Goal: Transaction & Acquisition: Download file/media

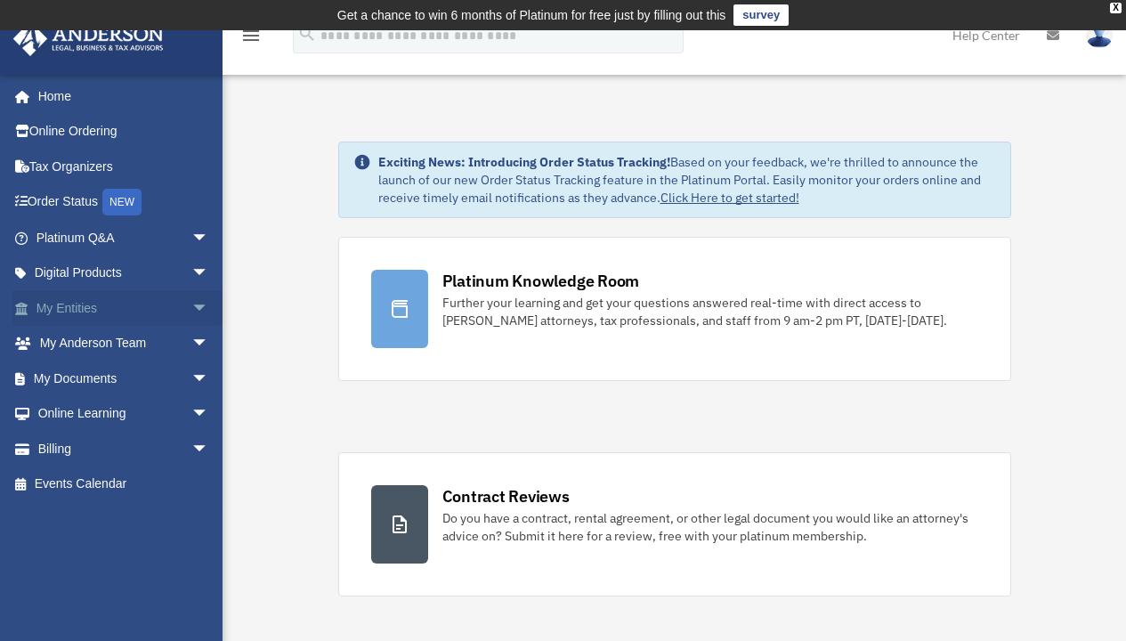
click at [191, 302] on span "arrow_drop_down" at bounding box center [209, 308] width 36 height 36
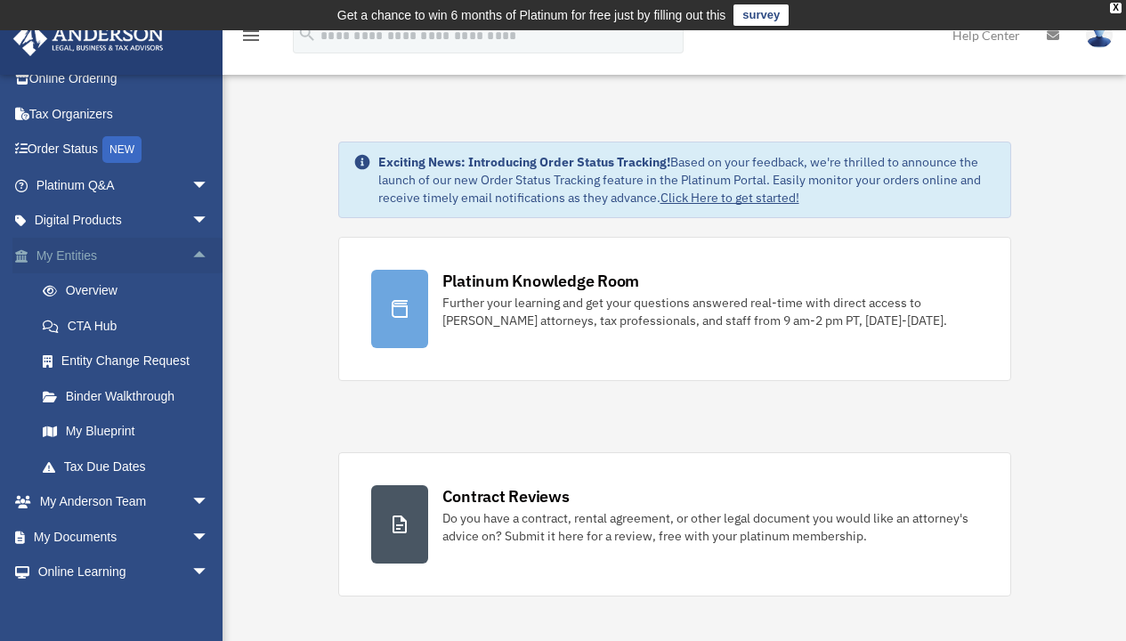
scroll to position [72, 0]
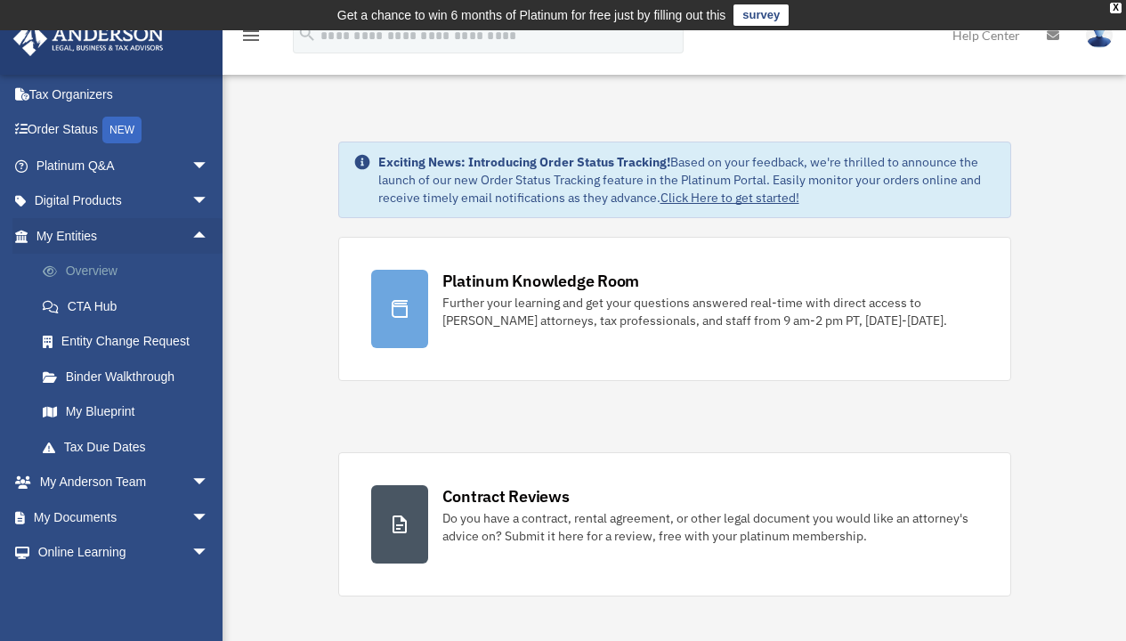
click at [105, 265] on link "Overview" at bounding box center [130, 272] width 211 height 36
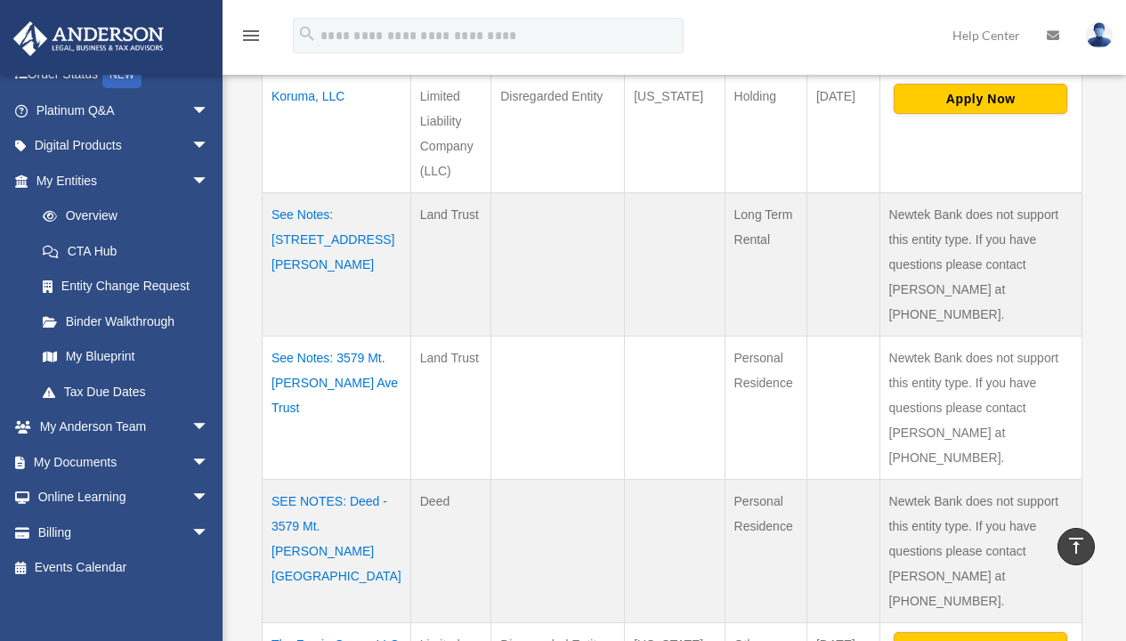
scroll to position [1203, 0]
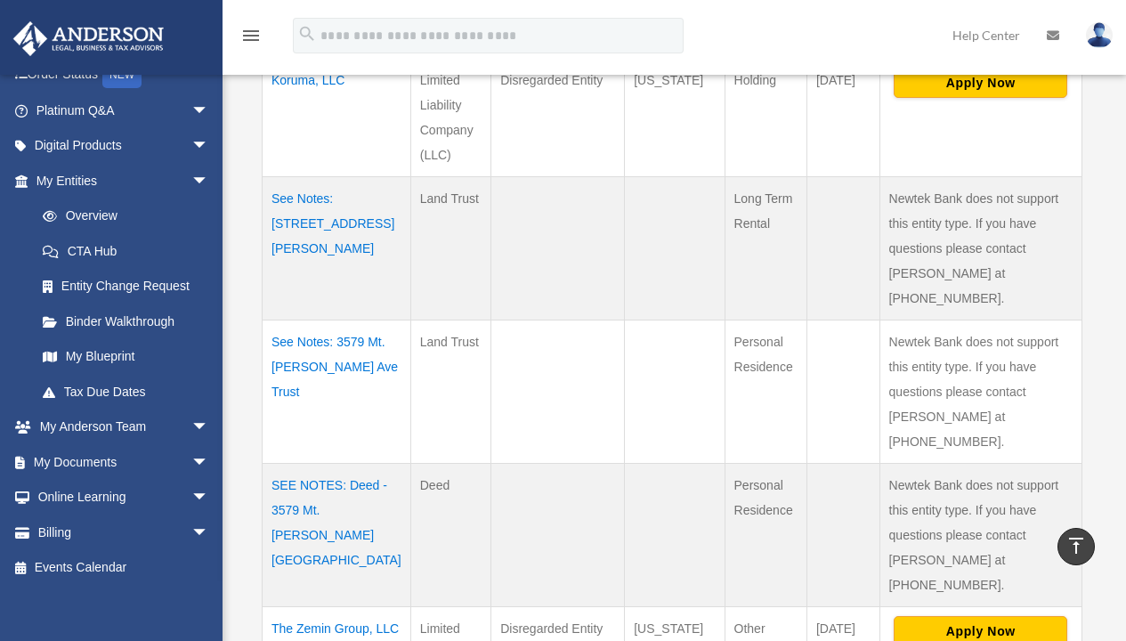
click at [363, 463] on td "SEE NOTES: Deed - 3579 Mt. Vernon Avenue" at bounding box center [336, 534] width 149 height 143
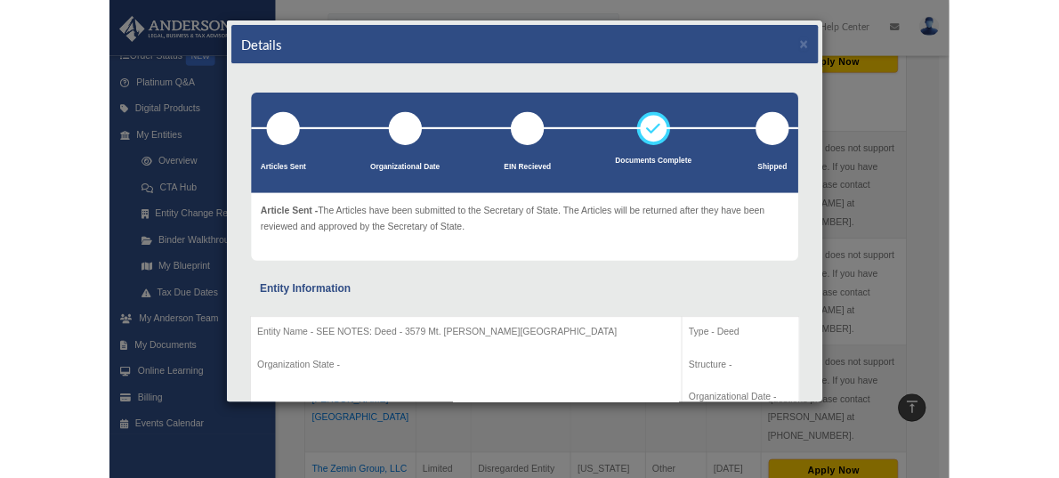
scroll to position [0, 0]
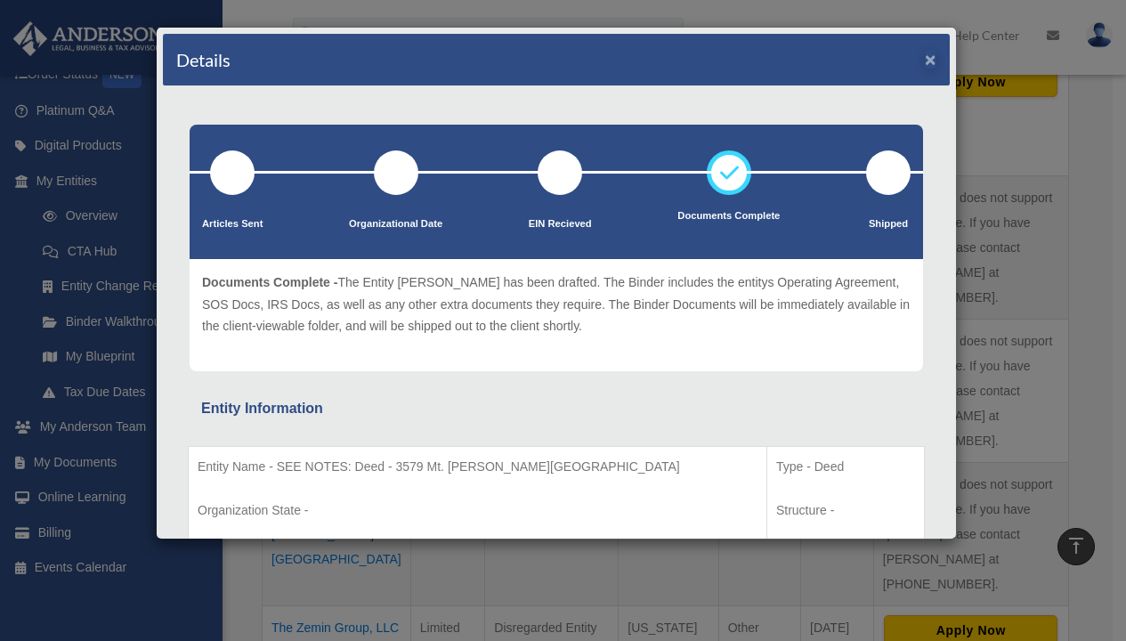
click at [924, 62] on button "×" at bounding box center [930, 59] width 12 height 19
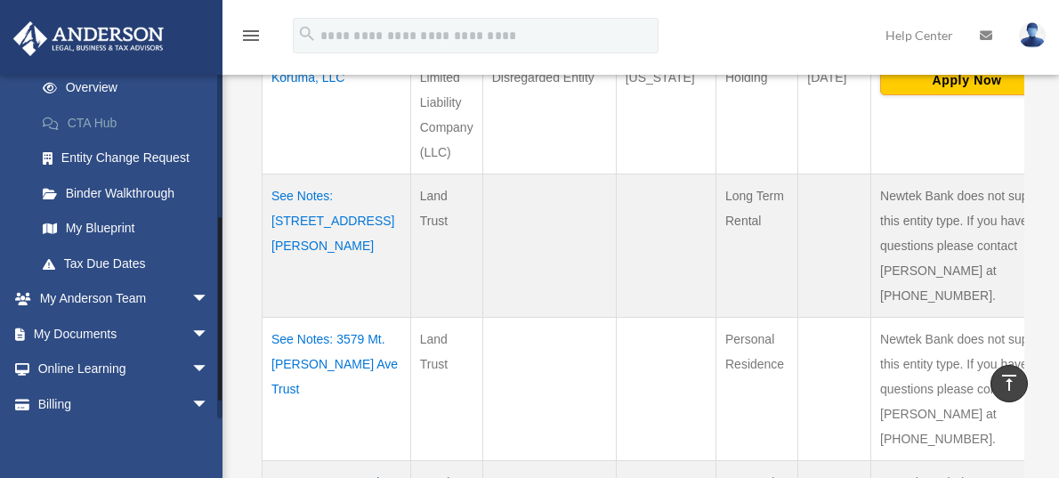
scroll to position [258, 0]
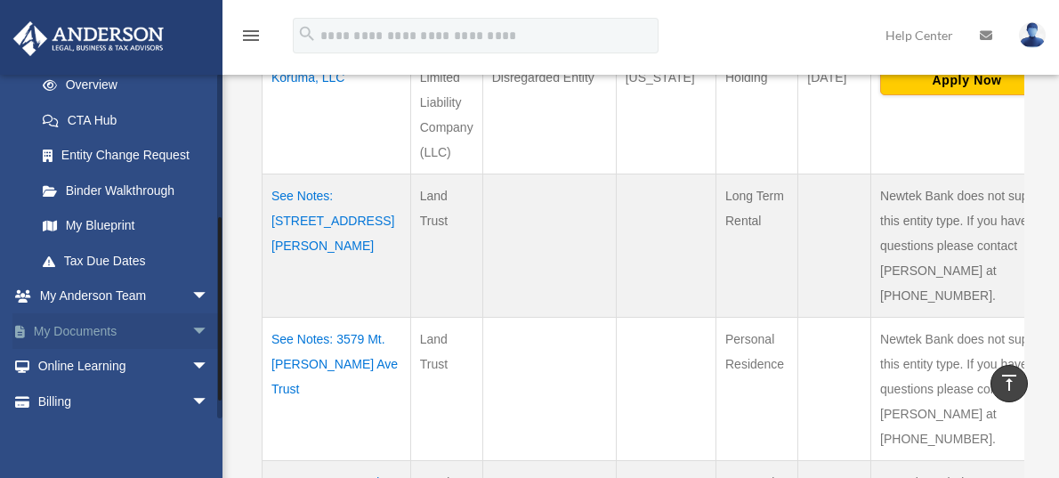
click at [191, 326] on span "arrow_drop_down" at bounding box center [209, 331] width 36 height 36
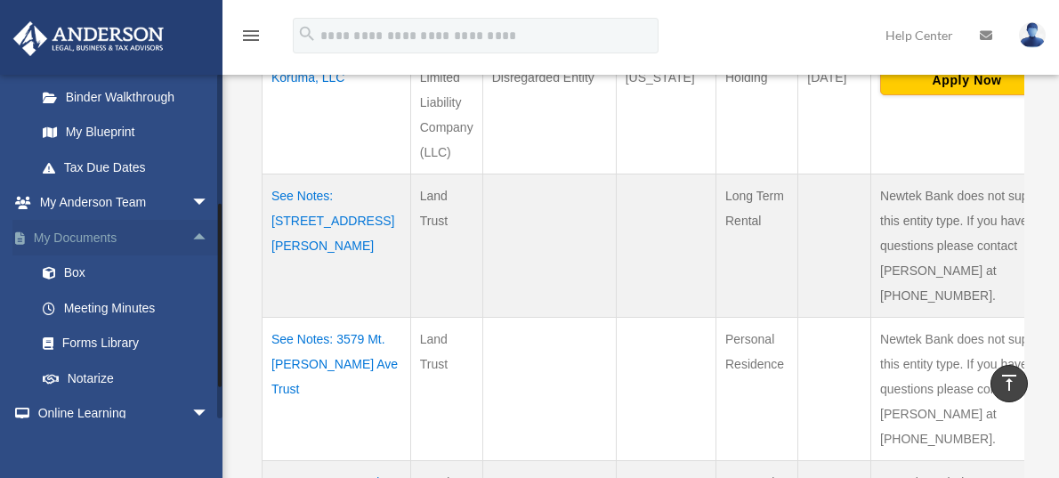
scroll to position [352, 0]
click at [75, 265] on link "Box" at bounding box center [130, 272] width 211 height 36
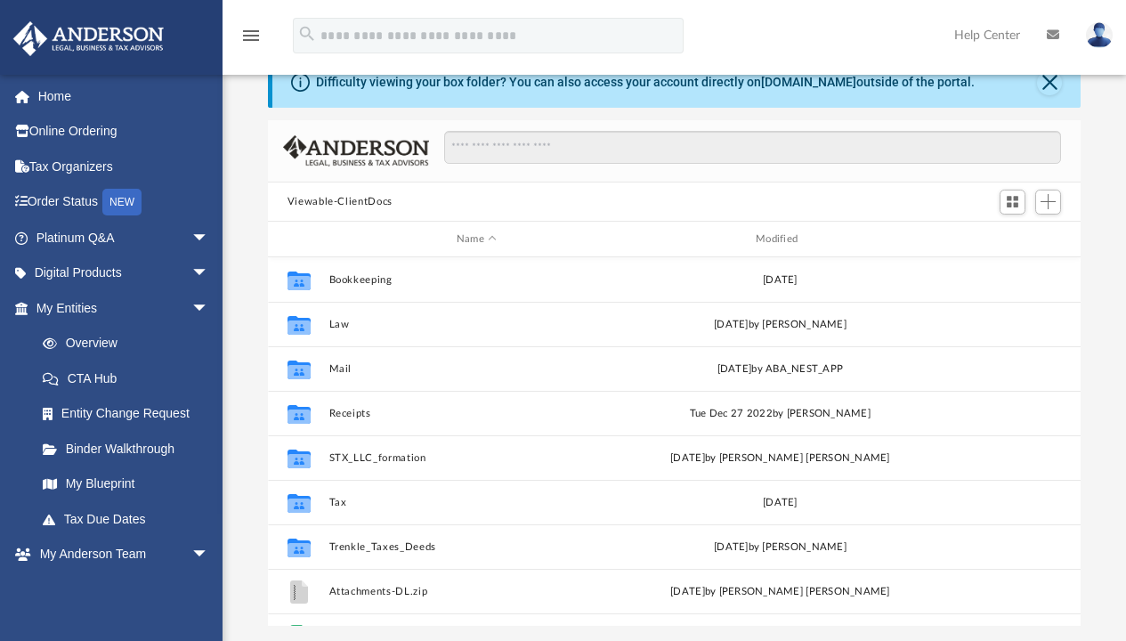
scroll to position [391, 799]
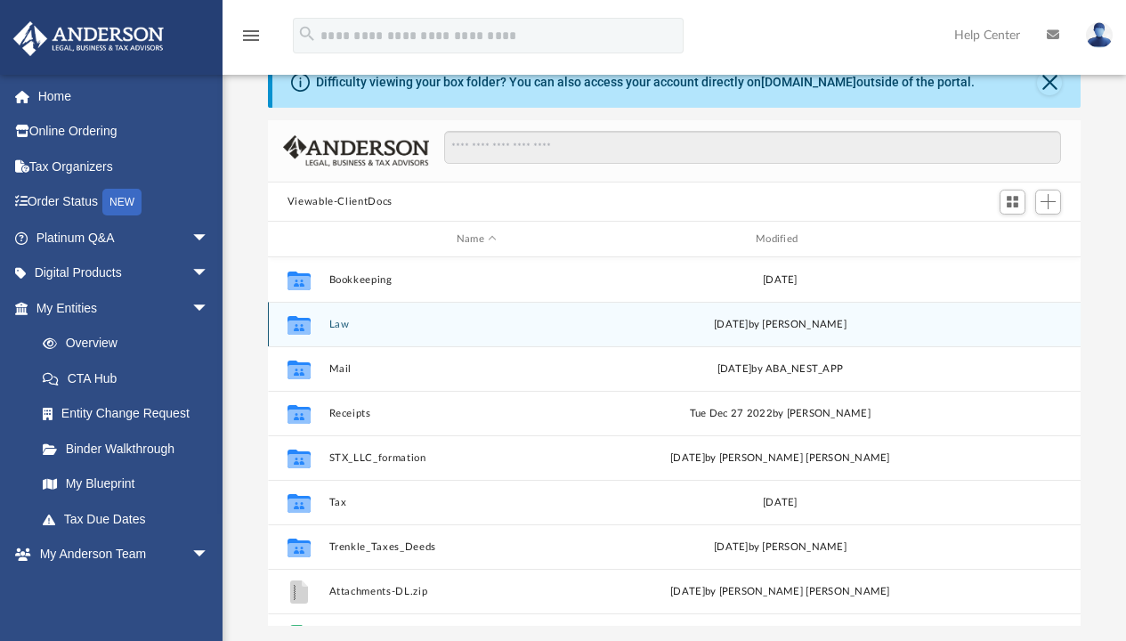
click at [298, 325] on icon "grid" at bounding box center [298, 327] width 23 height 14
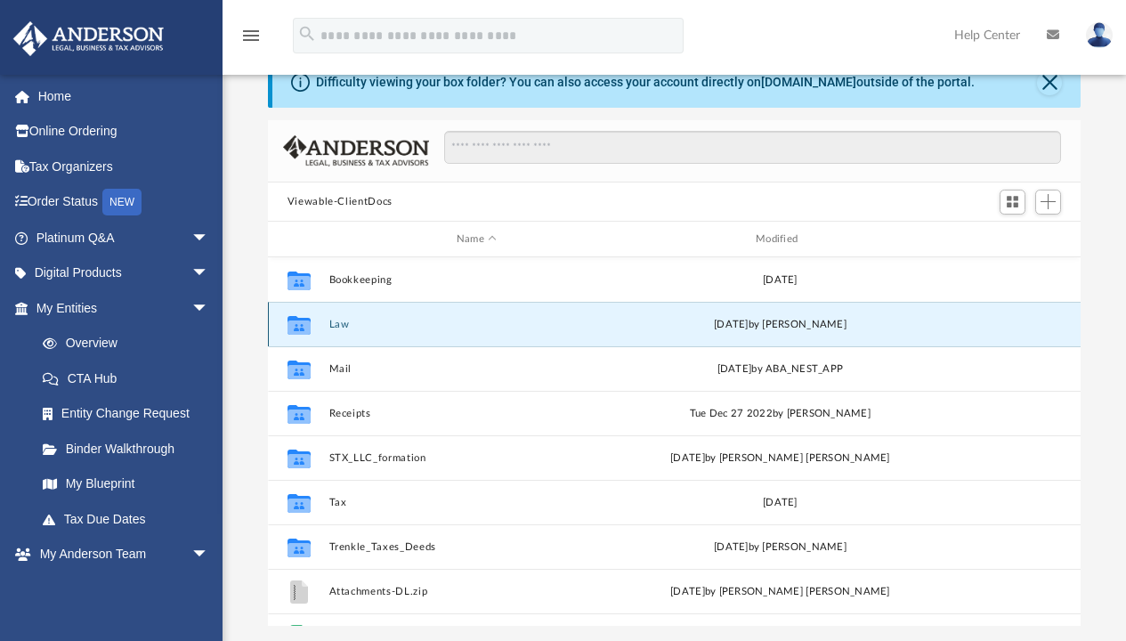
click at [337, 328] on button "Law" at bounding box center [475, 325] width 295 height 12
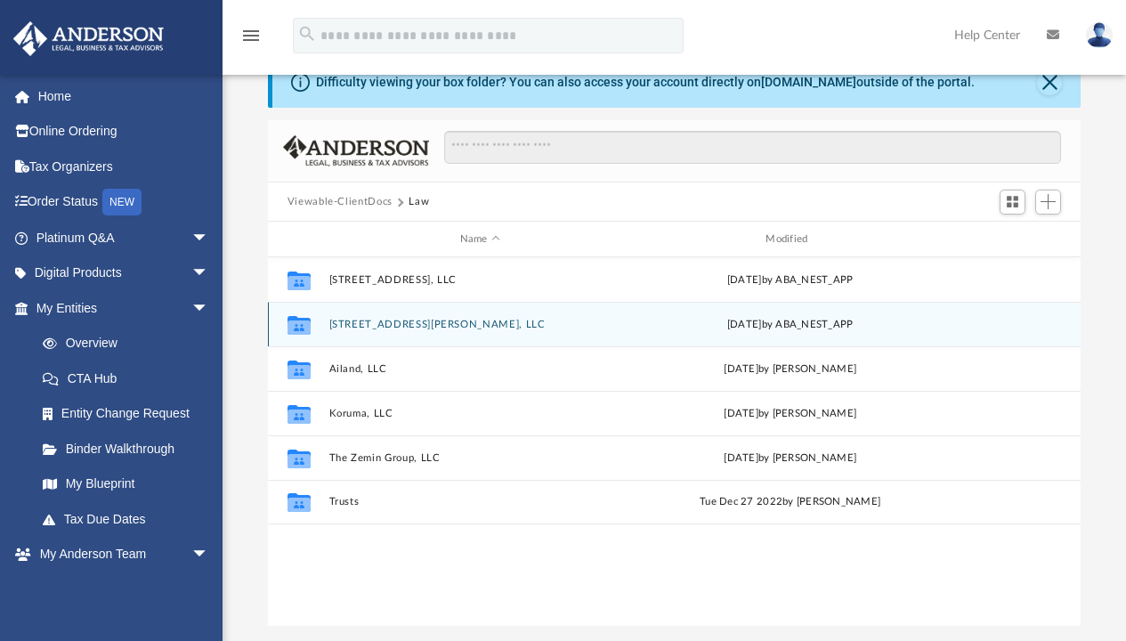
click at [335, 327] on button "[STREET_ADDRESS][PERSON_NAME], LLC" at bounding box center [479, 325] width 303 height 12
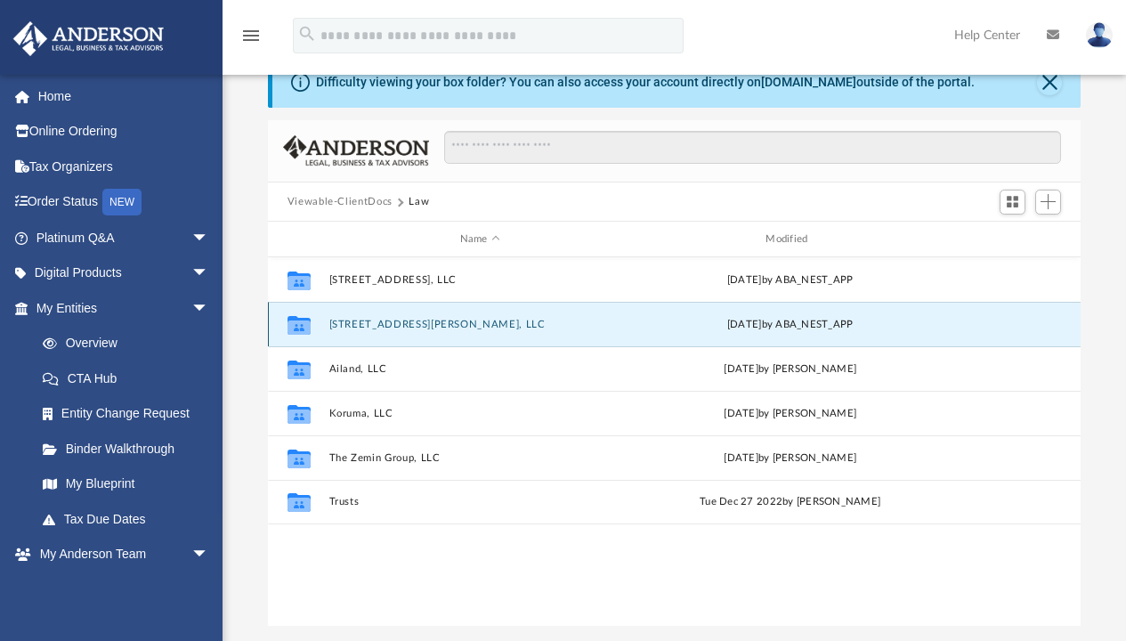
click at [335, 327] on button "[STREET_ADDRESS][PERSON_NAME], LLC" at bounding box center [479, 325] width 303 height 12
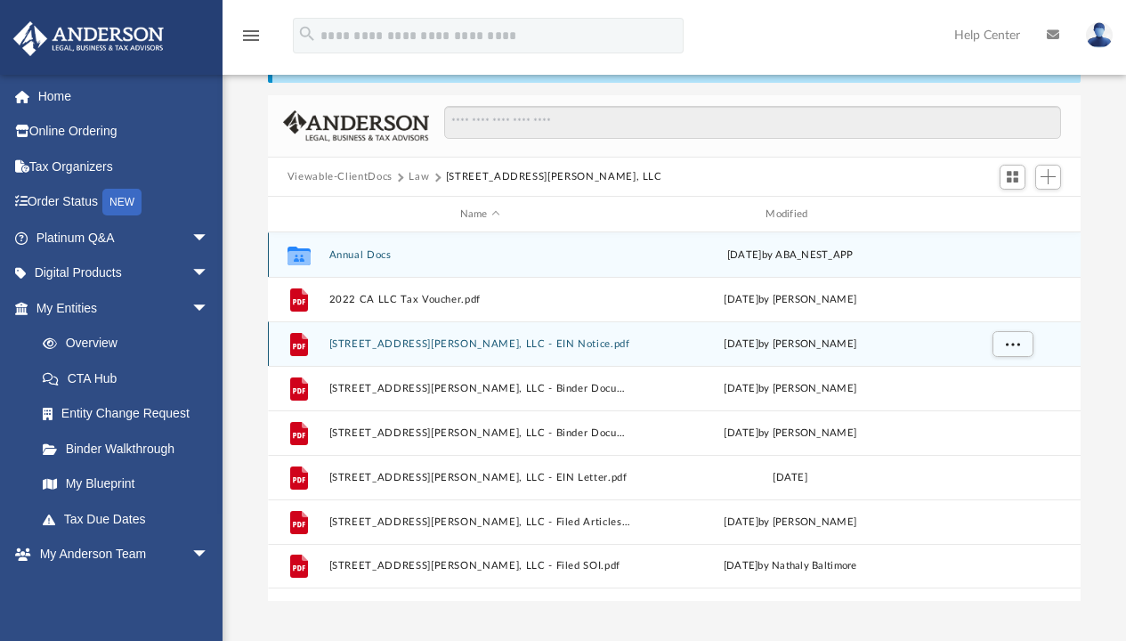
scroll to position [102, 0]
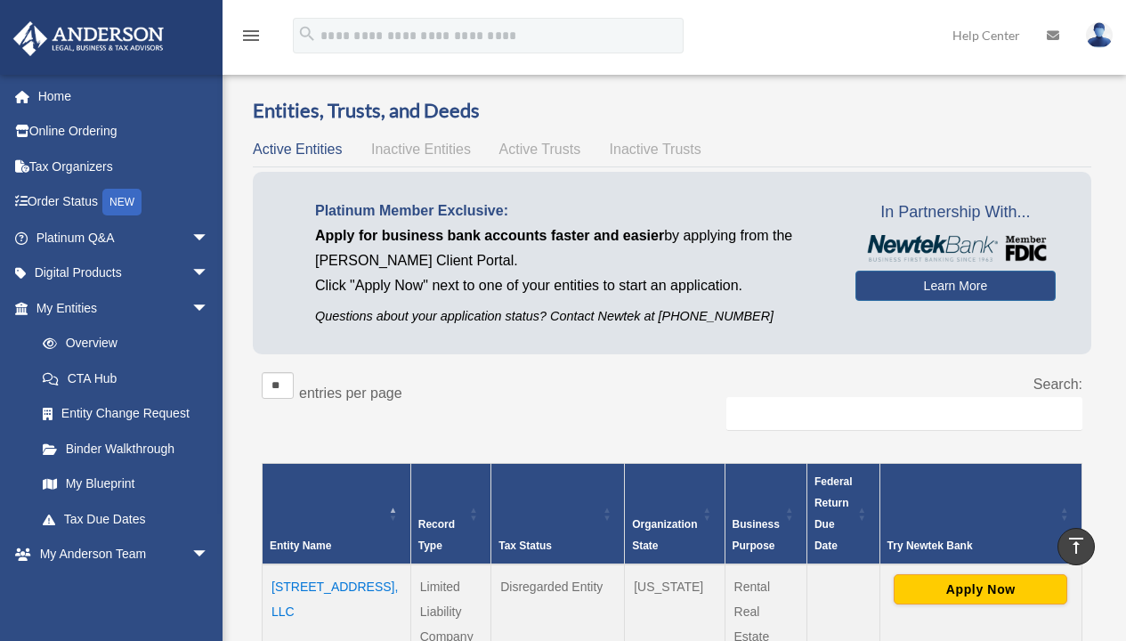
scroll to position [1203, 0]
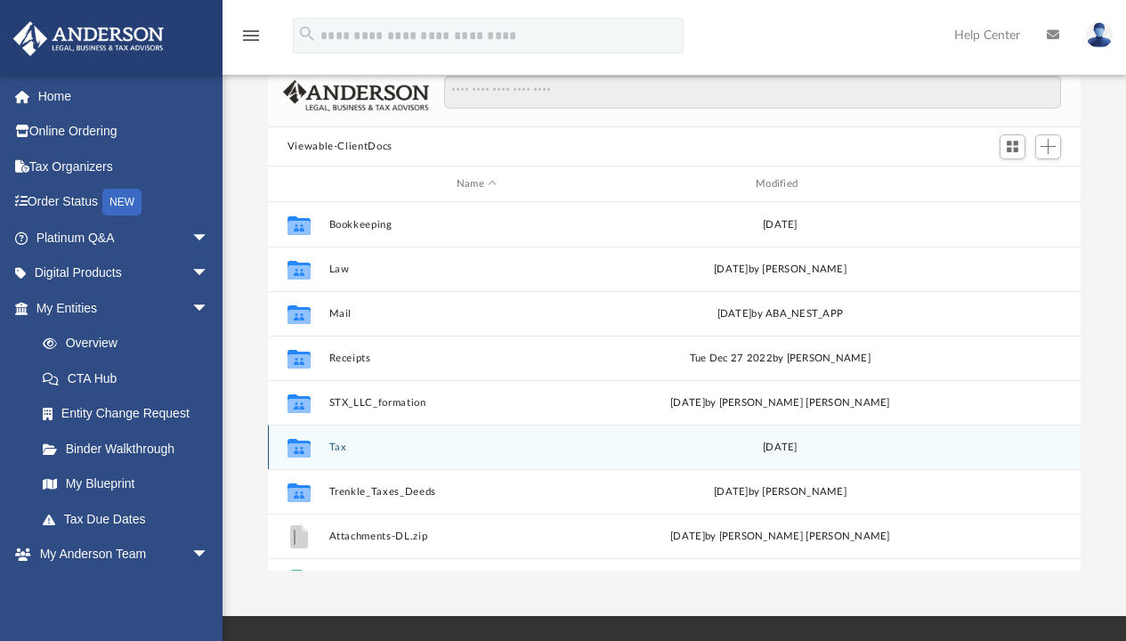
scroll to position [122, 0]
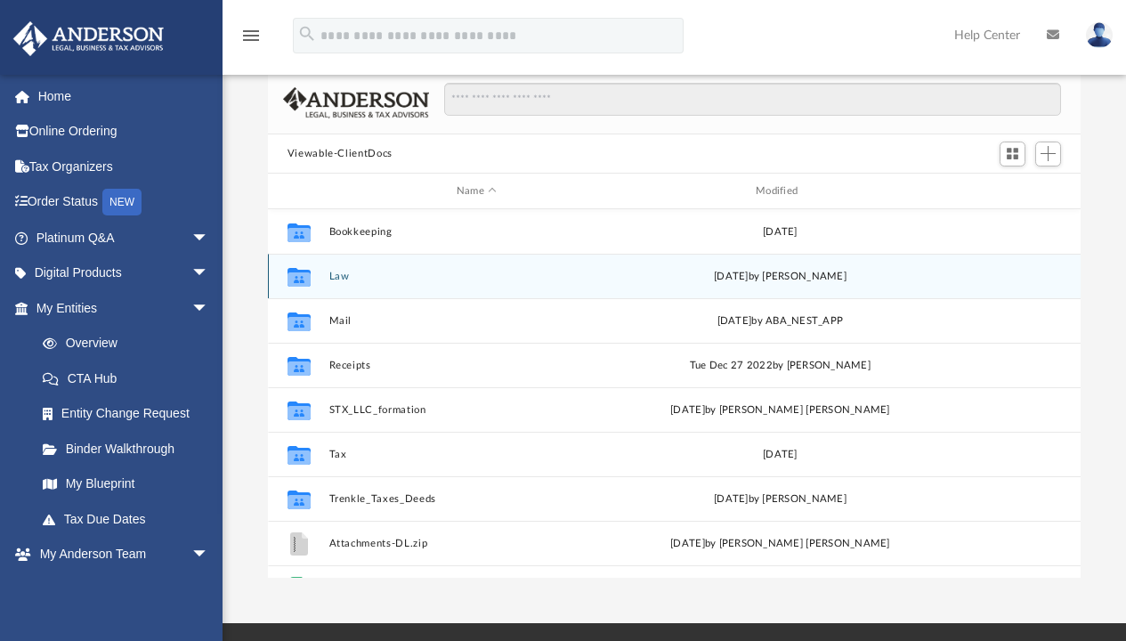
click at [303, 279] on icon "grid" at bounding box center [298, 277] width 23 height 19
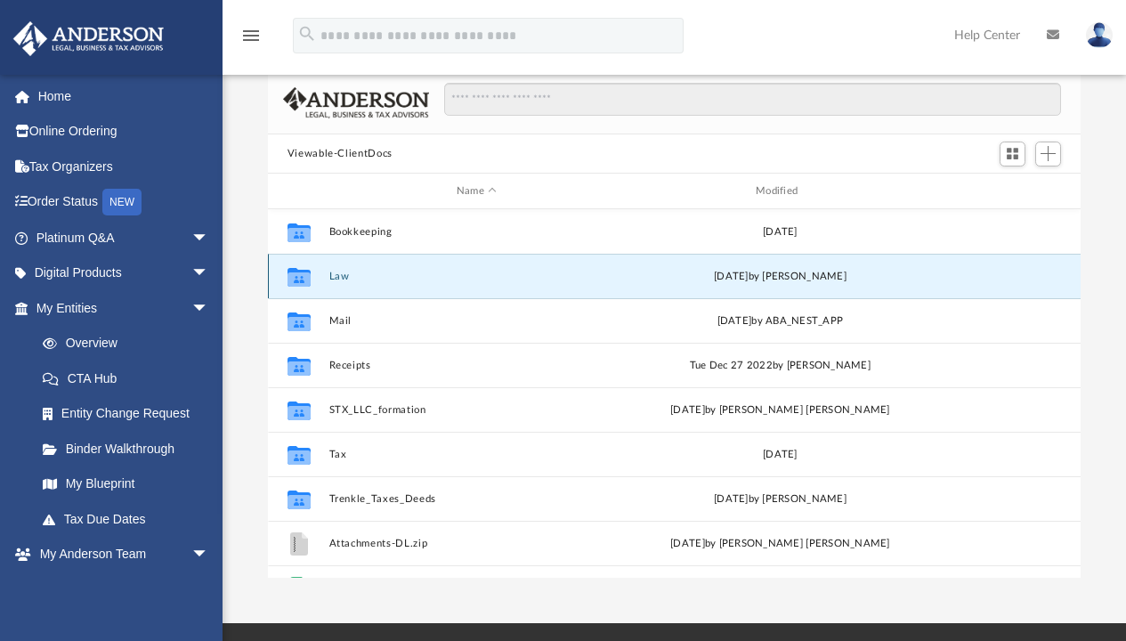
click at [389, 285] on div "Collaborated Folder Law [DATE] by [PERSON_NAME]" at bounding box center [674, 276] width 813 height 44
click at [578, 271] on button "Law" at bounding box center [475, 276] width 295 height 12
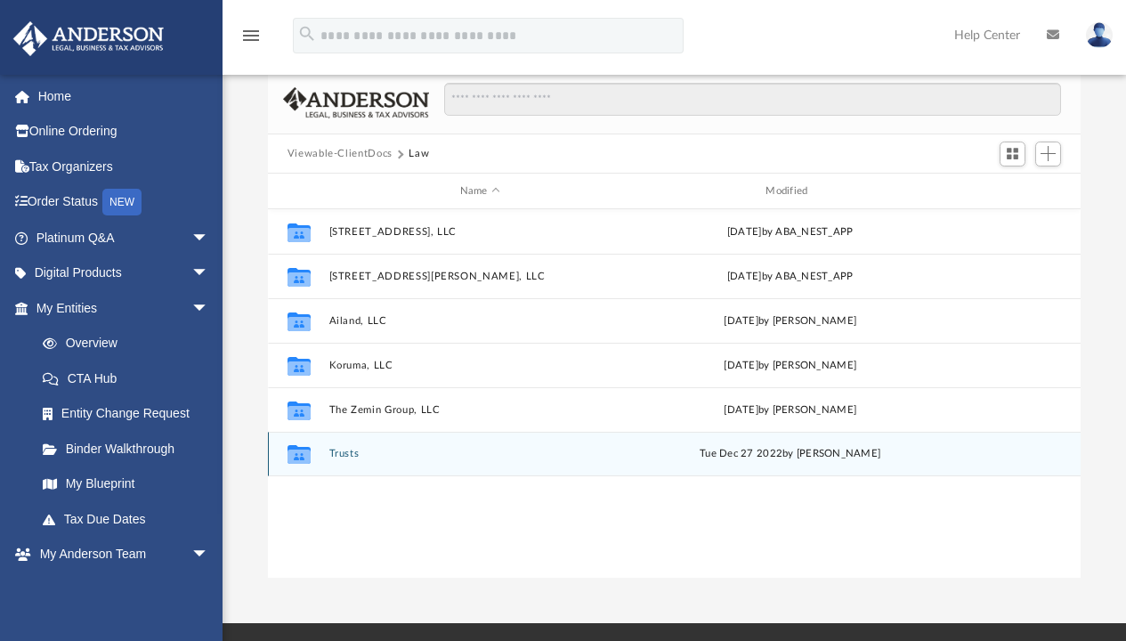
click at [306, 458] on icon "grid" at bounding box center [298, 456] width 23 height 14
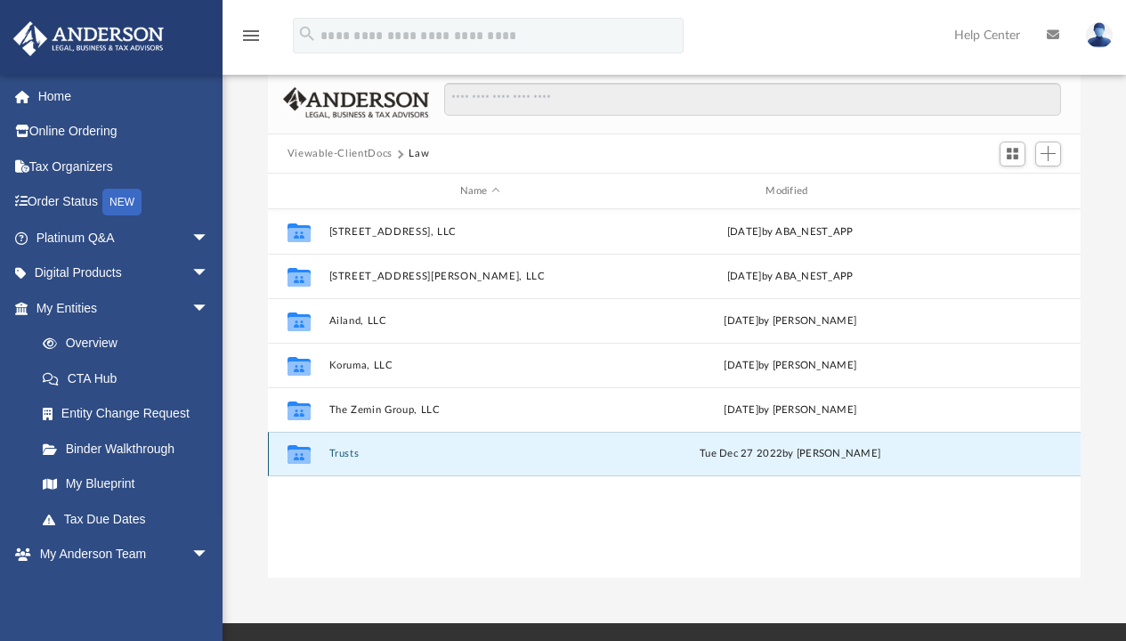
click at [391, 453] on button "Trusts" at bounding box center [479, 454] width 303 height 12
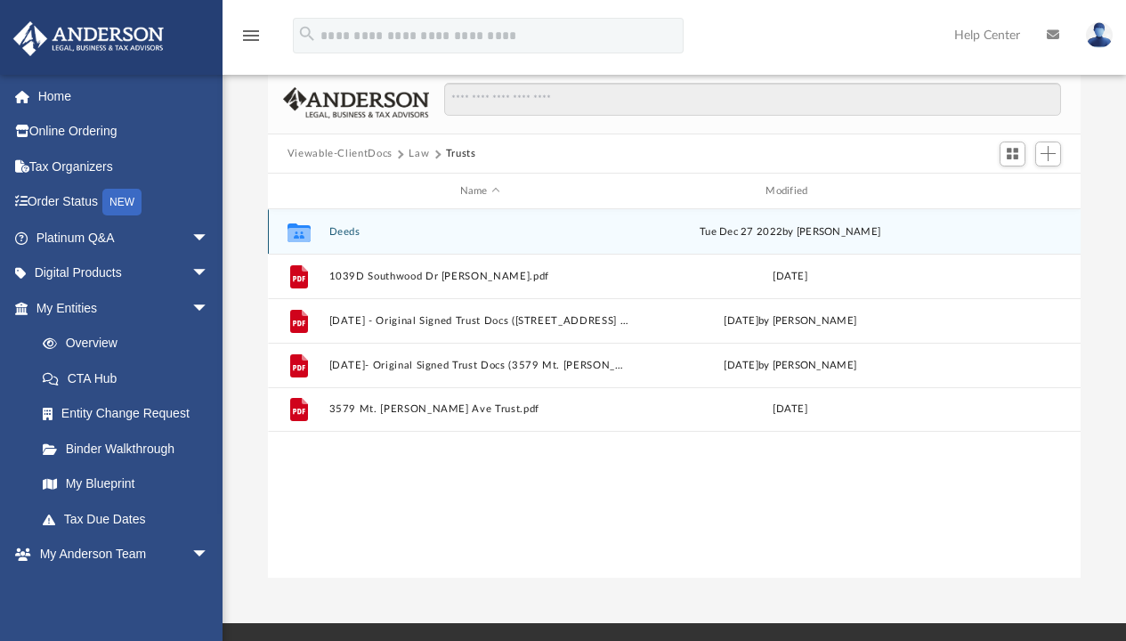
click at [338, 231] on button "Deeds" at bounding box center [479, 232] width 303 height 12
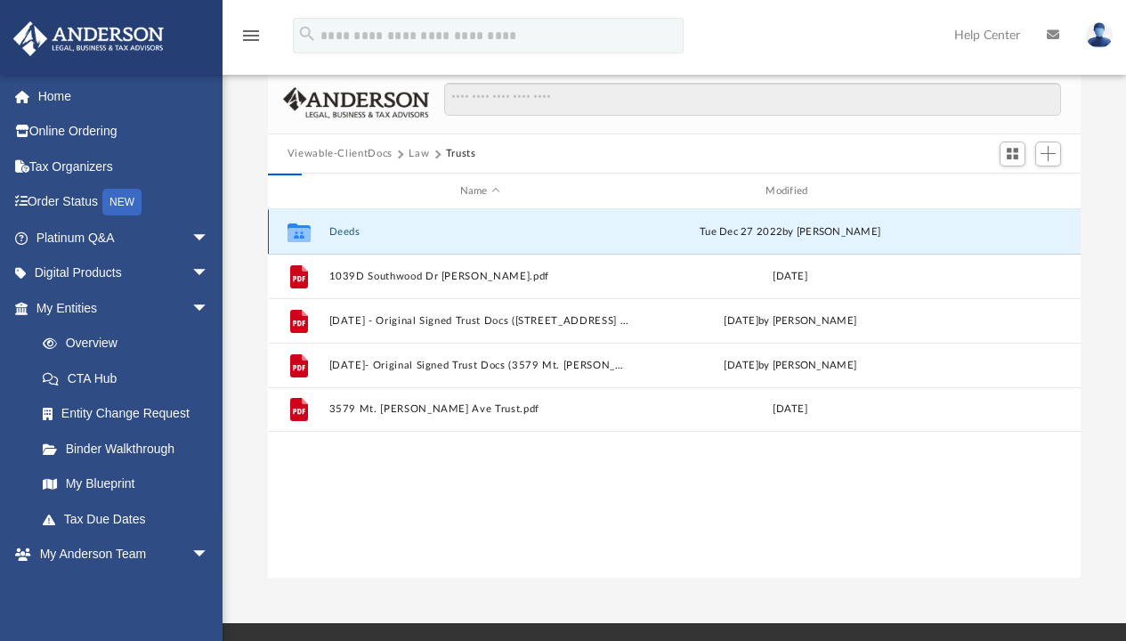
click at [338, 231] on button "Deeds" at bounding box center [479, 232] width 303 height 12
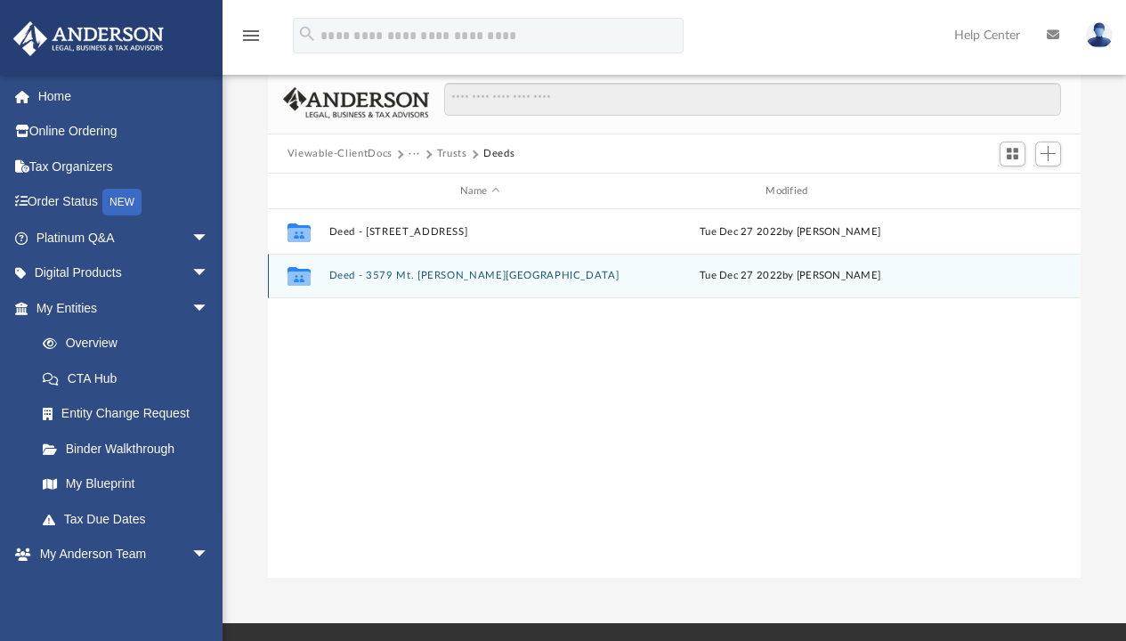
click at [435, 282] on div "Collaborated Folder Deed - 3579 Mt. [PERSON_NAME] Avenue [DATE] by [PERSON_NAME]" at bounding box center [674, 276] width 813 height 44
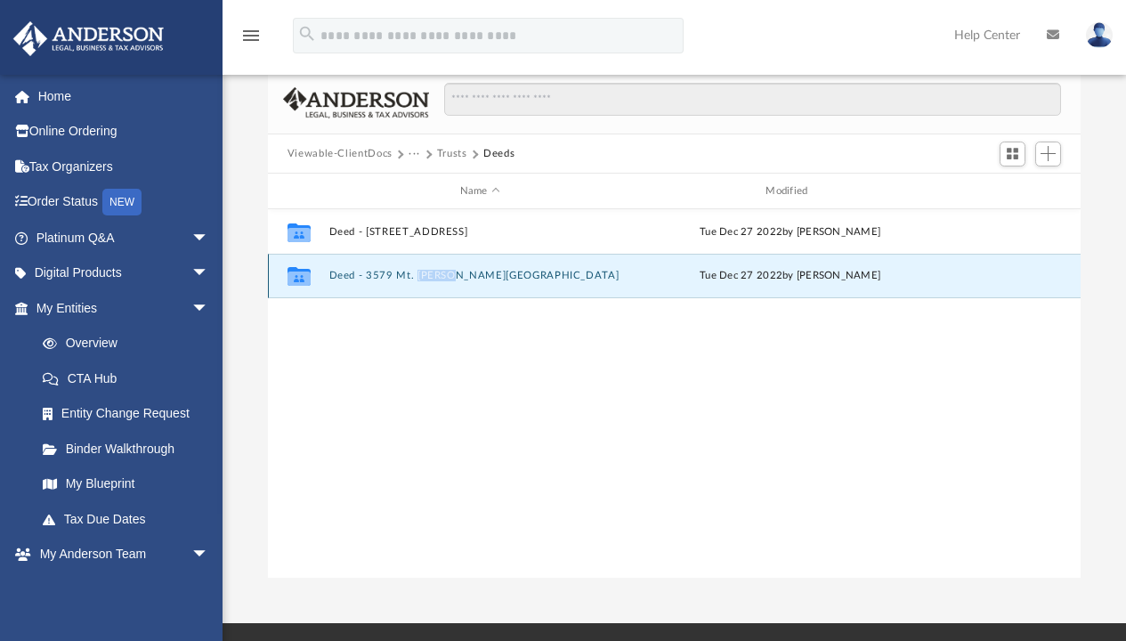
click at [435, 282] on div "Collaborated Folder Deed - 3579 Mt. [PERSON_NAME] Avenue [DATE] by [PERSON_NAME]" at bounding box center [674, 276] width 813 height 44
click at [304, 281] on icon "grid" at bounding box center [298, 278] width 23 height 14
click at [482, 290] on div "Collaborated Folder Deed - 3579 Mt. [PERSON_NAME] Avenue [DATE] by [PERSON_NAME]" at bounding box center [674, 276] width 813 height 44
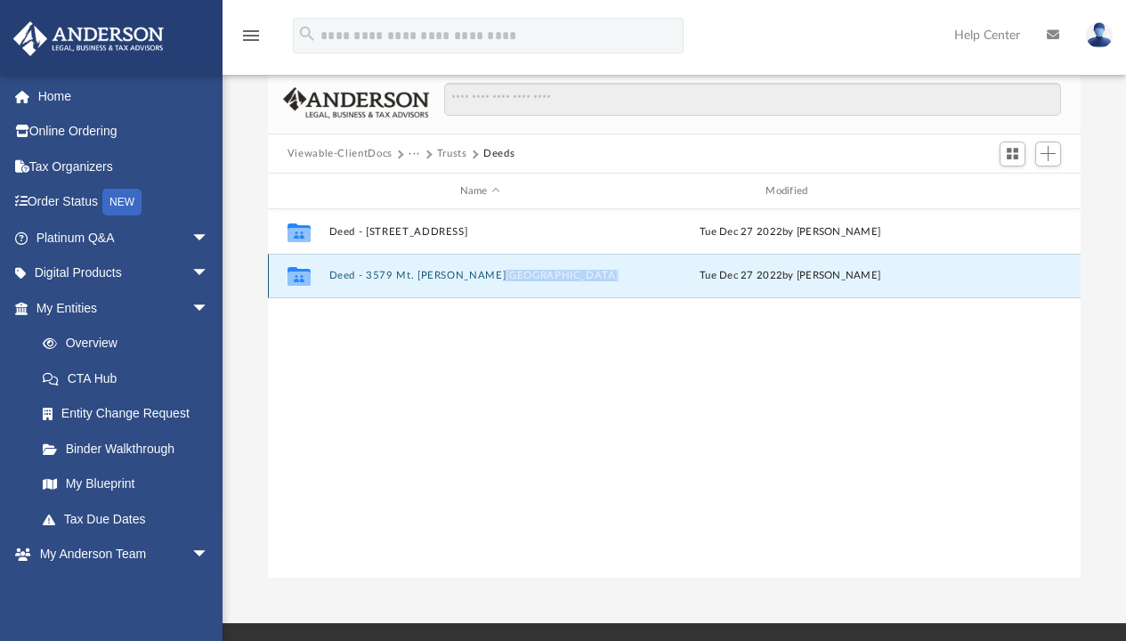
click at [488, 286] on div "Collaborated Folder Deed - 3579 Mt. [PERSON_NAME] Avenue [DATE] by [PERSON_NAME]" at bounding box center [674, 276] width 813 height 44
click at [439, 281] on button "Deed - 3579 Mt. [PERSON_NAME][GEOGRAPHIC_DATA]" at bounding box center [479, 276] width 303 height 12
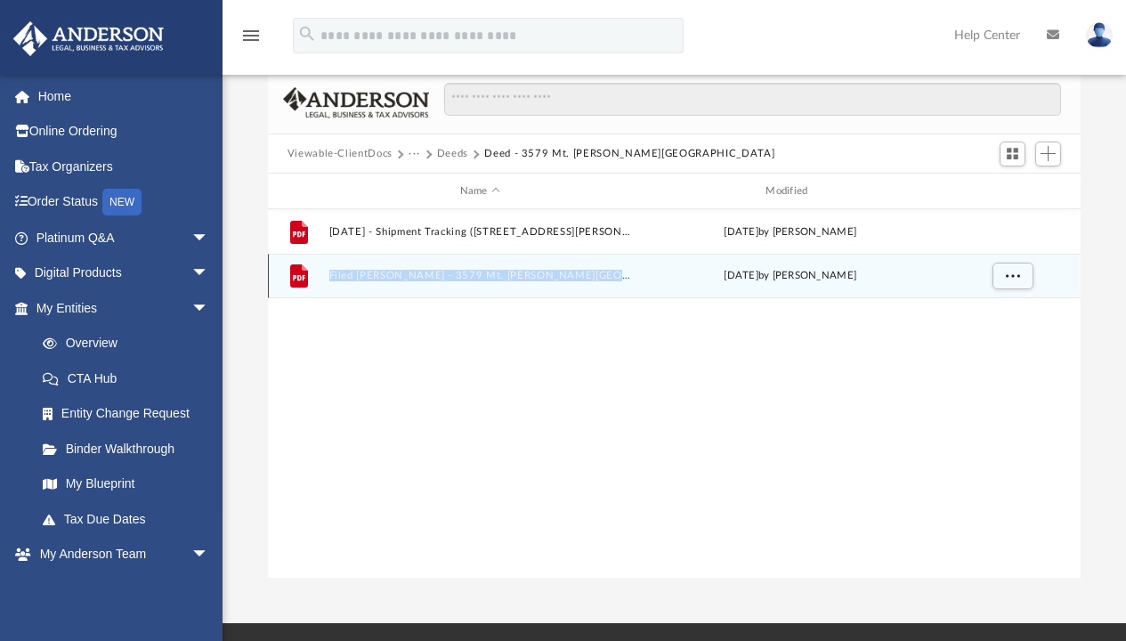
click at [309, 275] on icon "File" at bounding box center [299, 276] width 28 height 28
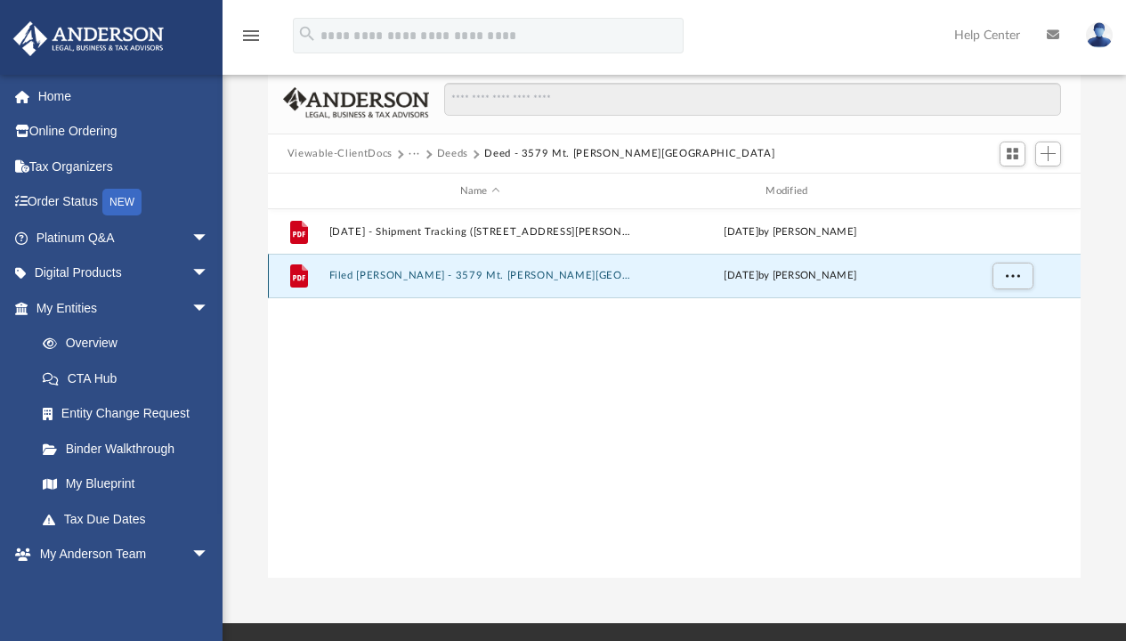
click at [464, 277] on button "Filed [PERSON_NAME] - 3579 Mt. [PERSON_NAME][GEOGRAPHIC_DATA]pdf" at bounding box center [479, 276] width 303 height 12
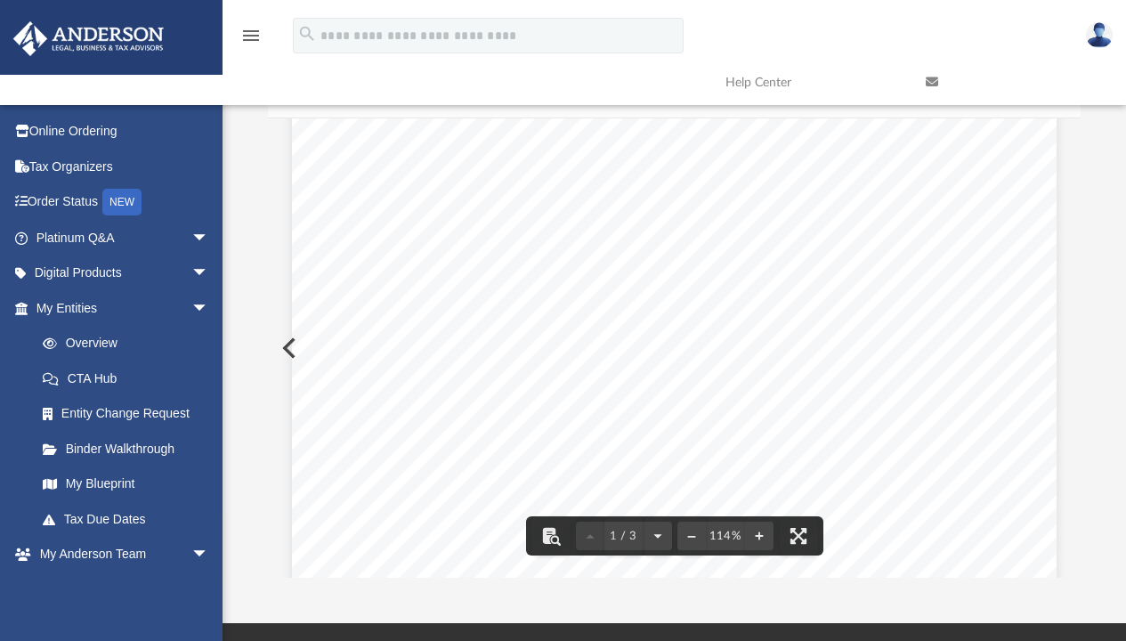
scroll to position [548, 0]
click at [660, 541] on button "File preview" at bounding box center [657, 535] width 28 height 39
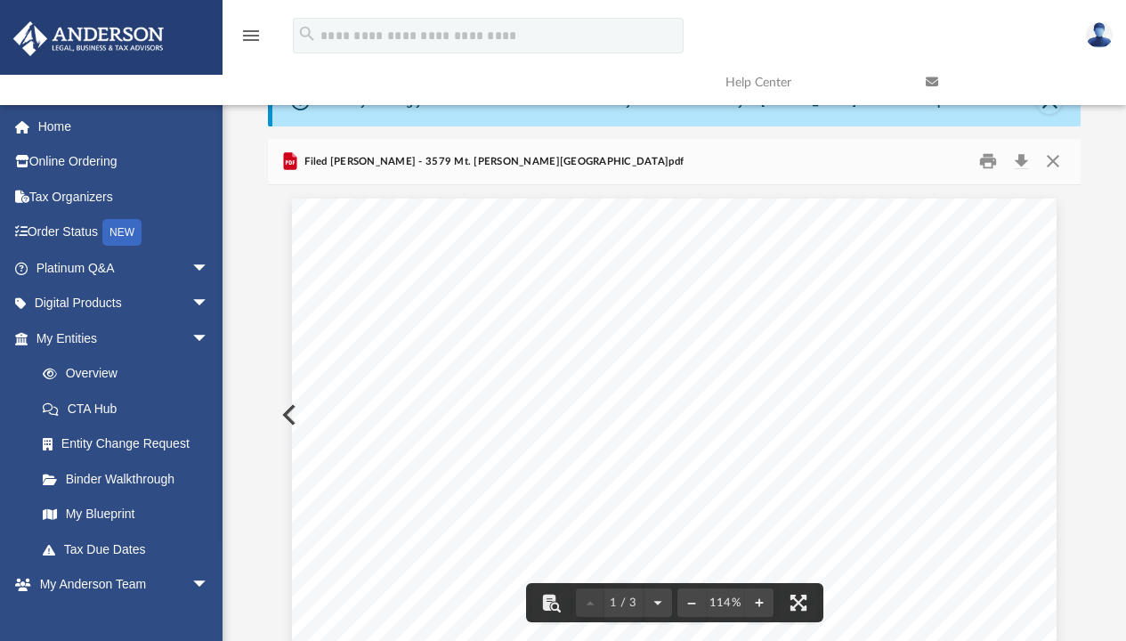
scroll to position [0, 0]
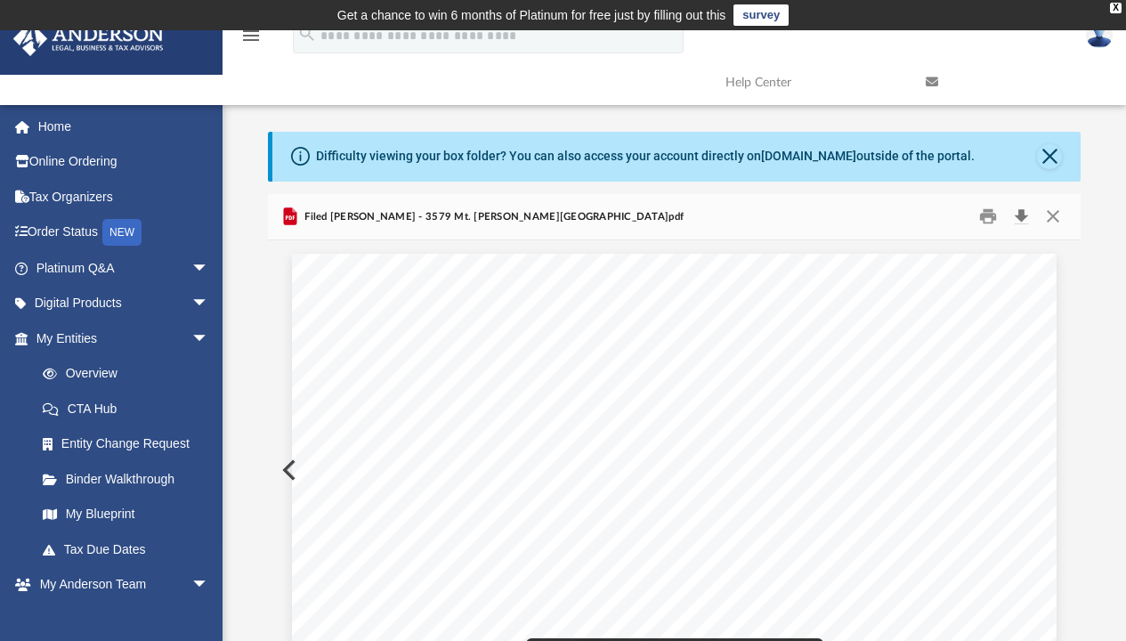
click at [1025, 214] on button "Download" at bounding box center [1021, 217] width 32 height 28
click at [1021, 215] on button "Download" at bounding box center [1021, 217] width 32 height 28
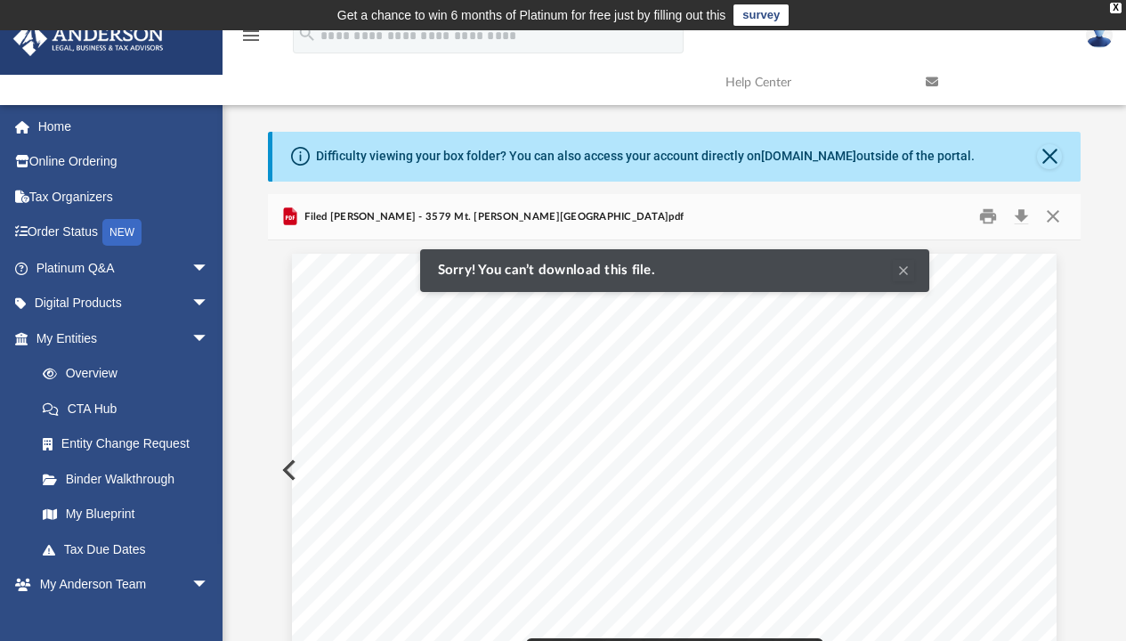
click at [855, 210] on div "Filed [PERSON_NAME] - 3579 Mt. [PERSON_NAME][GEOGRAPHIC_DATA]pdf" at bounding box center [674, 217] width 813 height 47
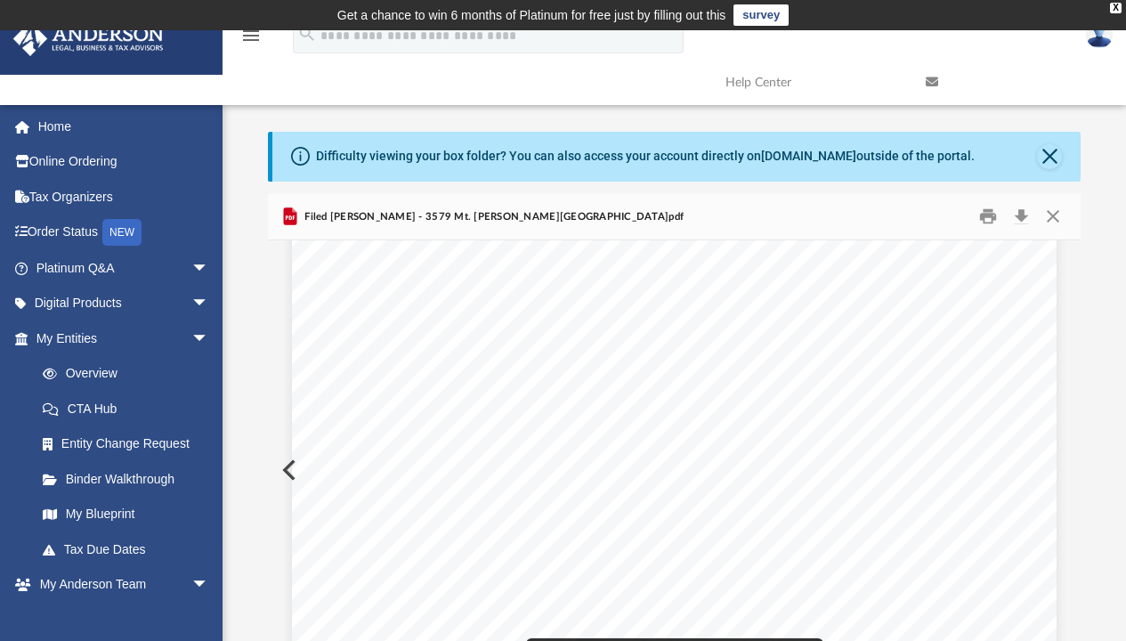
scroll to position [36, 0]
click at [1023, 219] on button "Download" at bounding box center [1021, 217] width 32 height 28
